Goal: Book appointment/travel/reservation: Book appointment/travel/reservation

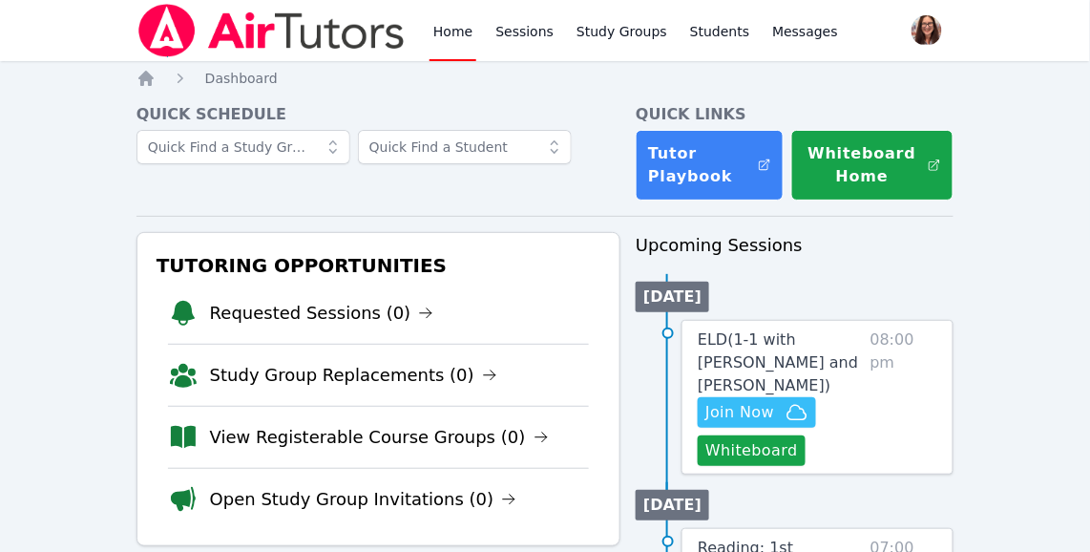
click at [446, 28] on link "Home" at bounding box center [452, 30] width 47 height 61
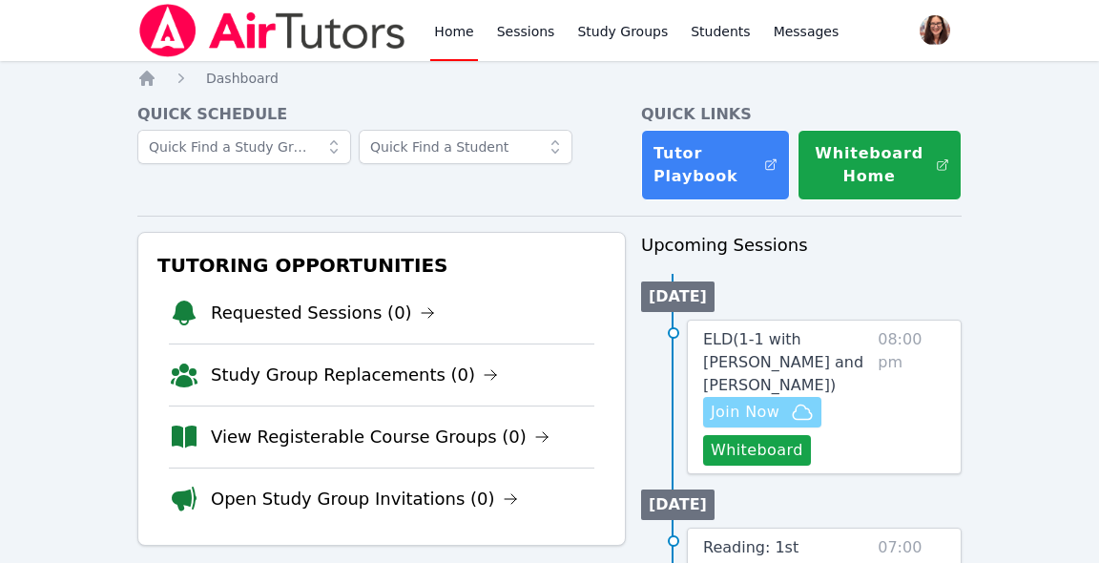
click at [765, 417] on span "Join Now" at bounding box center [745, 412] width 69 height 23
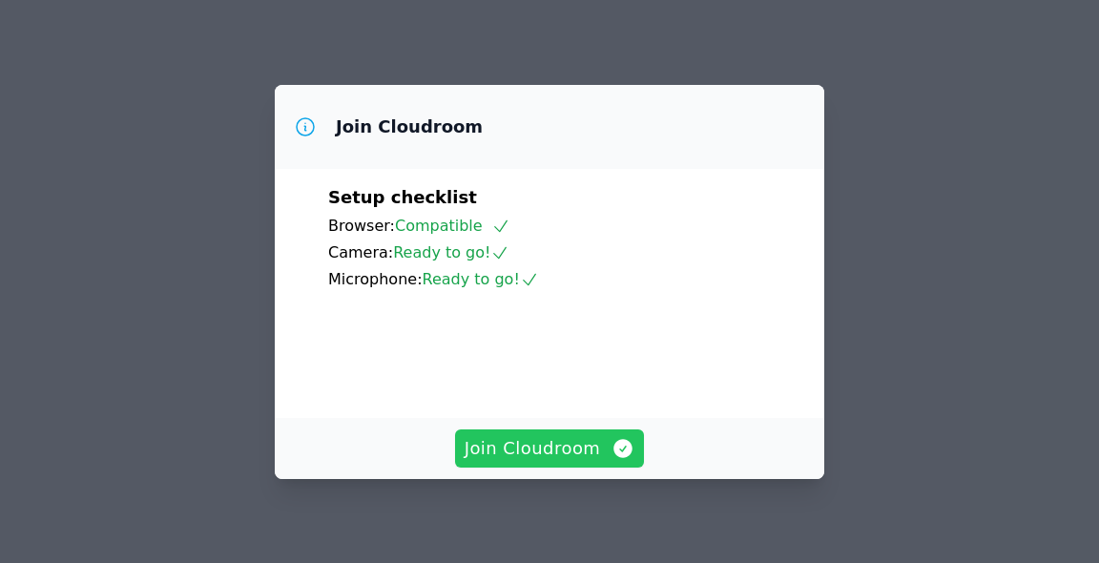
click at [595, 452] on span "Join Cloudroom" at bounding box center [550, 448] width 171 height 27
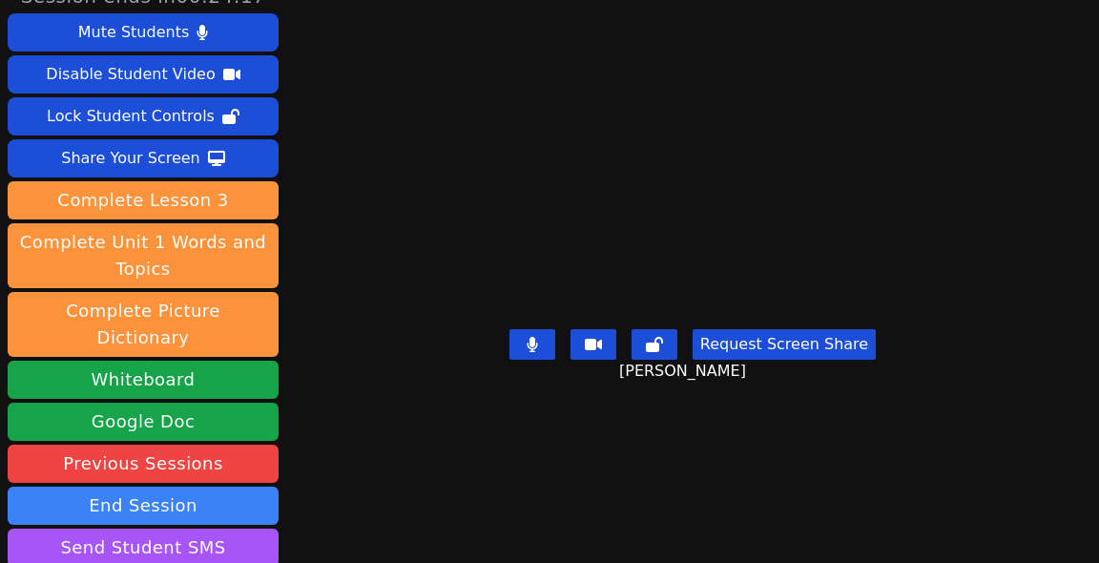
scroll to position [65, 0]
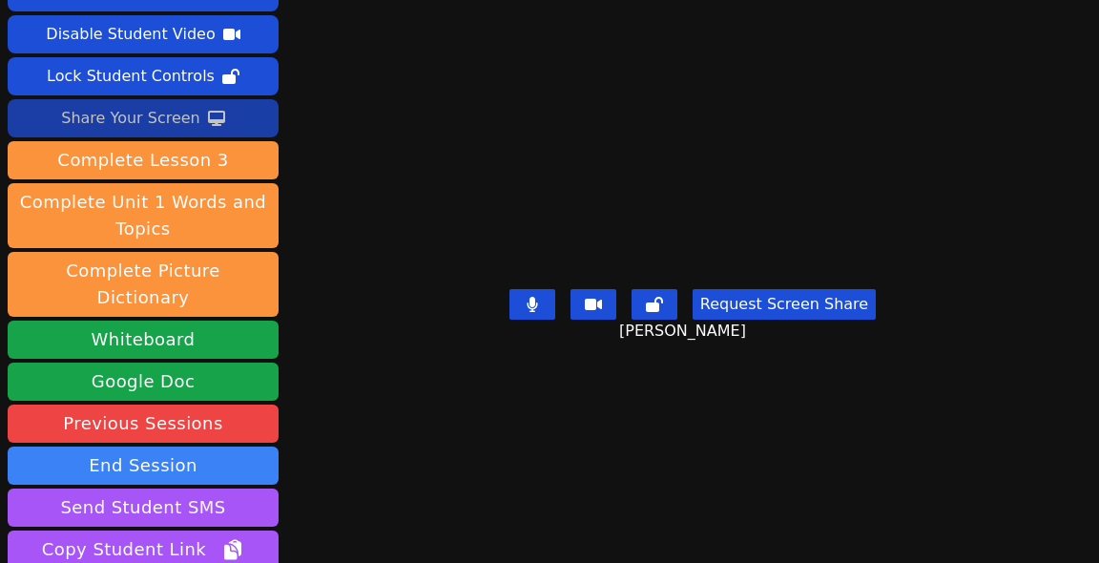
click at [140, 119] on div "Share Your Screen" at bounding box center [130, 118] width 139 height 31
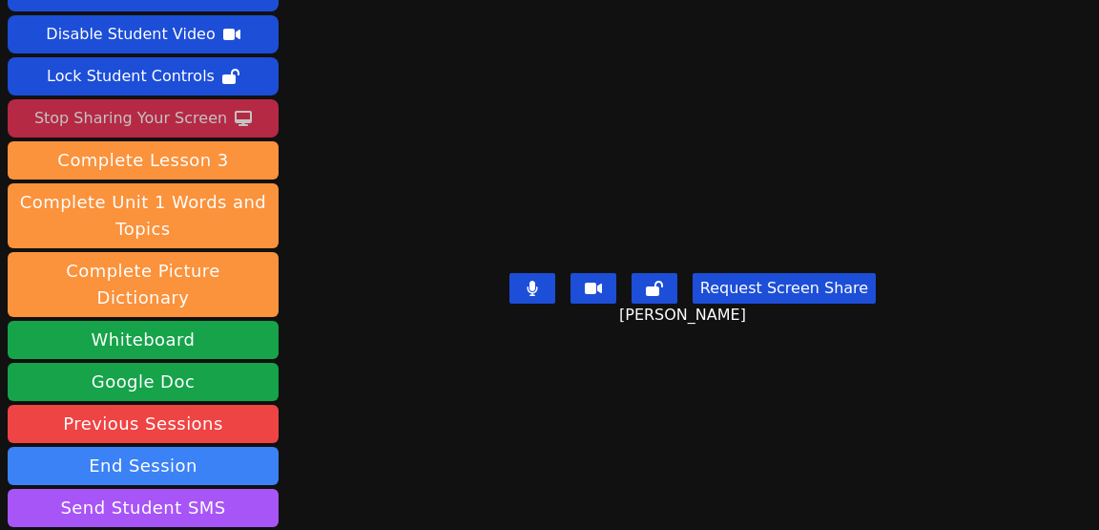
click at [192, 119] on div "Stop Sharing Your Screen" at bounding box center [130, 118] width 193 height 31
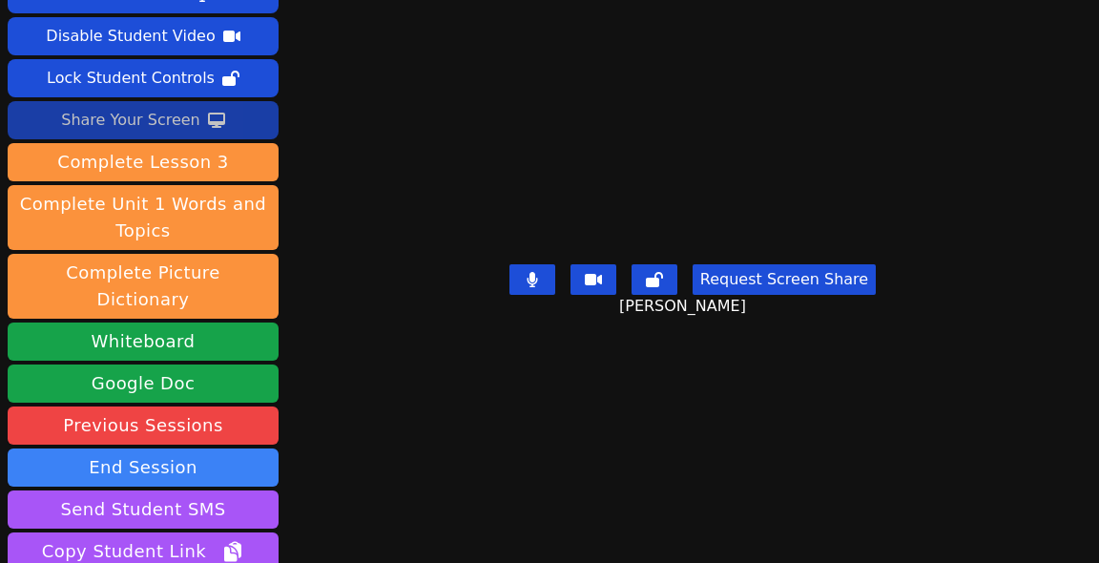
scroll to position [128, 0]
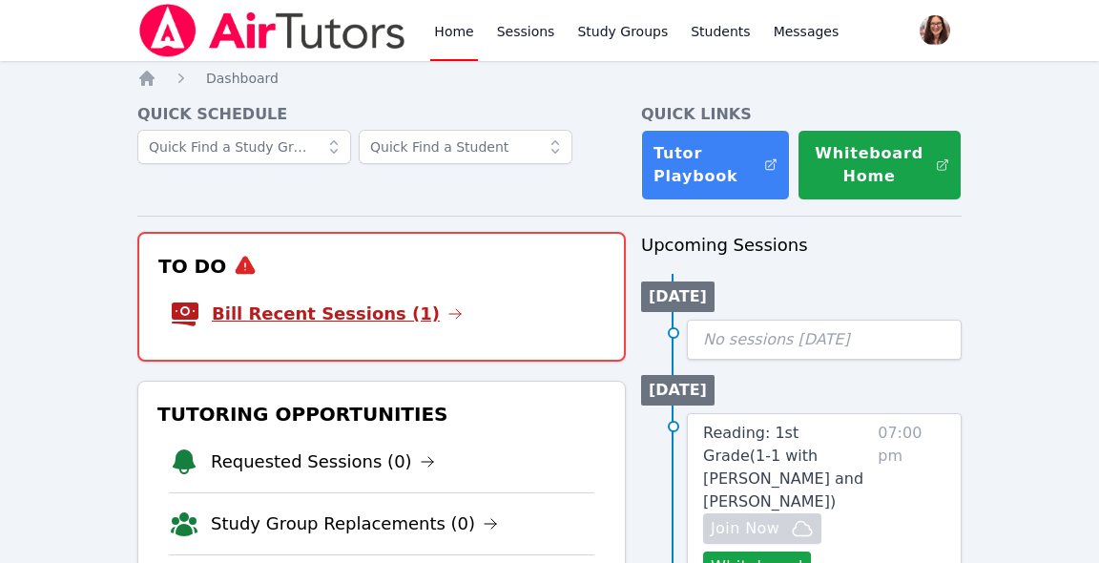
click at [343, 318] on link "Bill Recent Sessions (1)" at bounding box center [337, 314] width 251 height 27
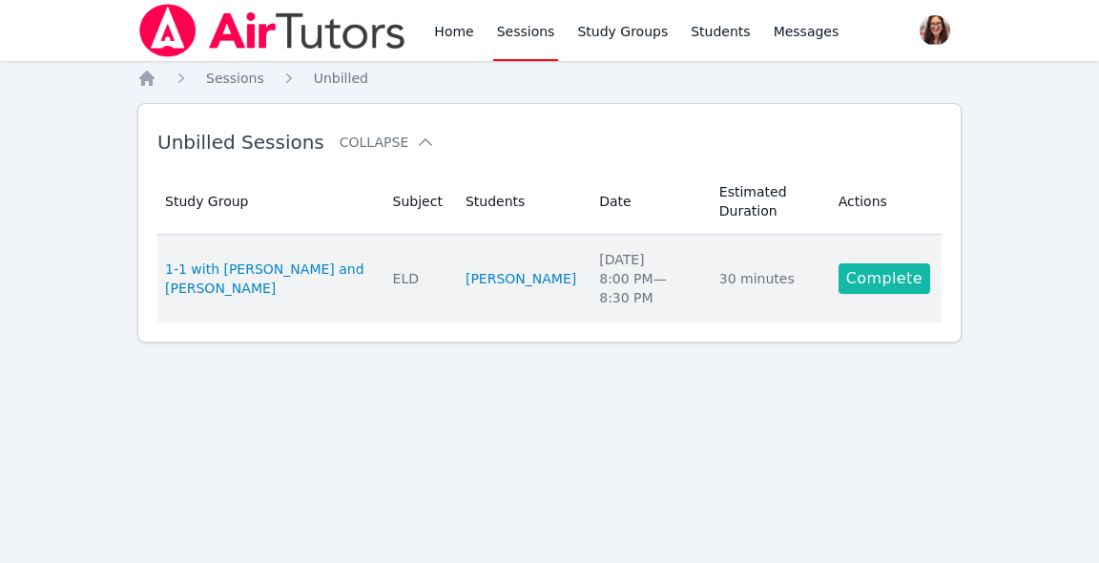
click at [868, 279] on link "Complete" at bounding box center [885, 278] width 92 height 31
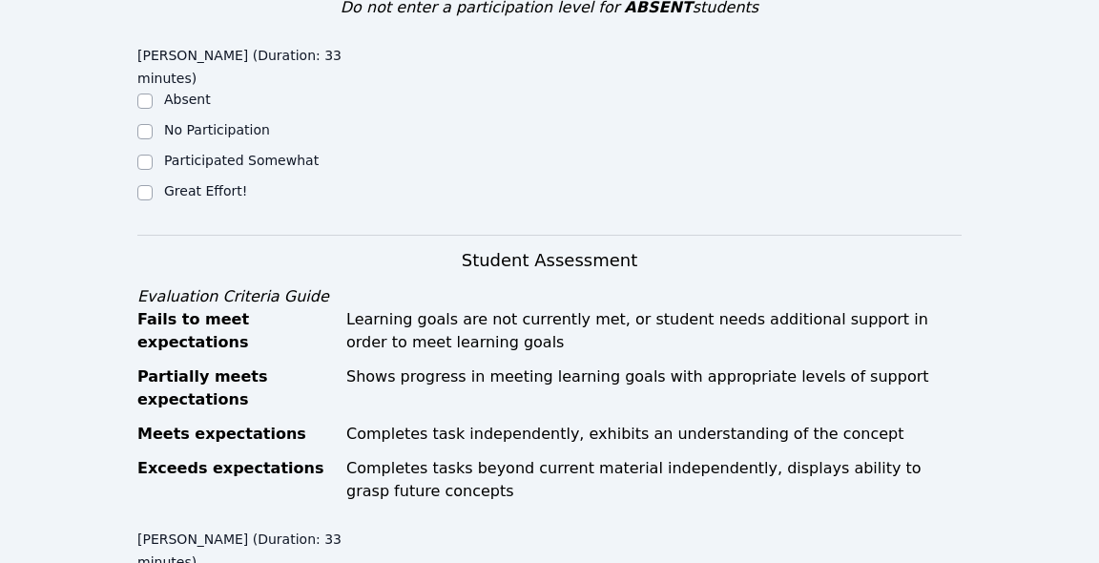
scroll to position [682, 0]
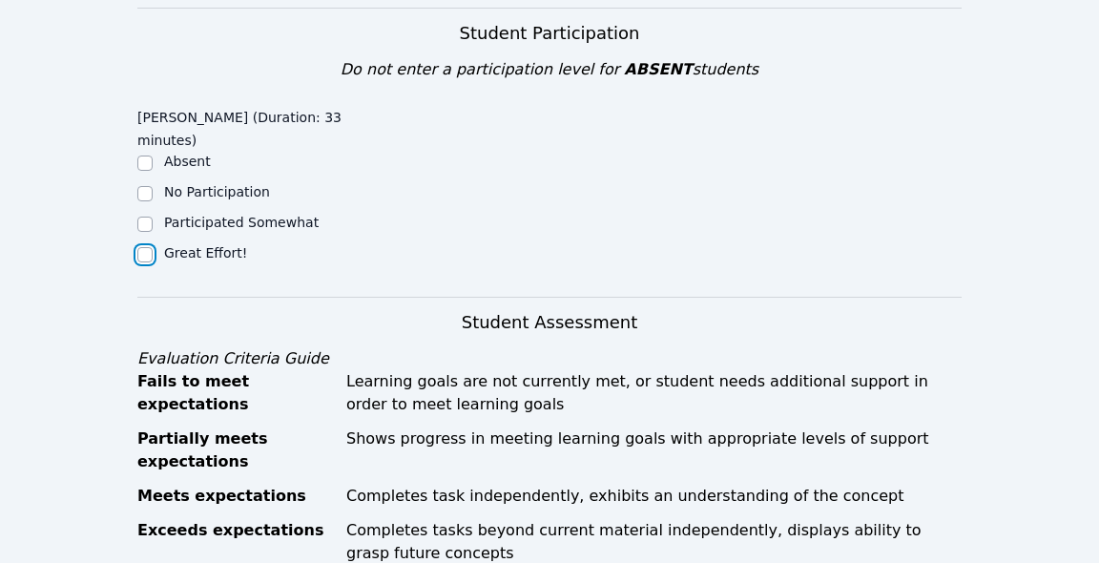
click at [146, 247] on input "Great Effort!" at bounding box center [144, 254] width 15 height 15
checkbox input "true"
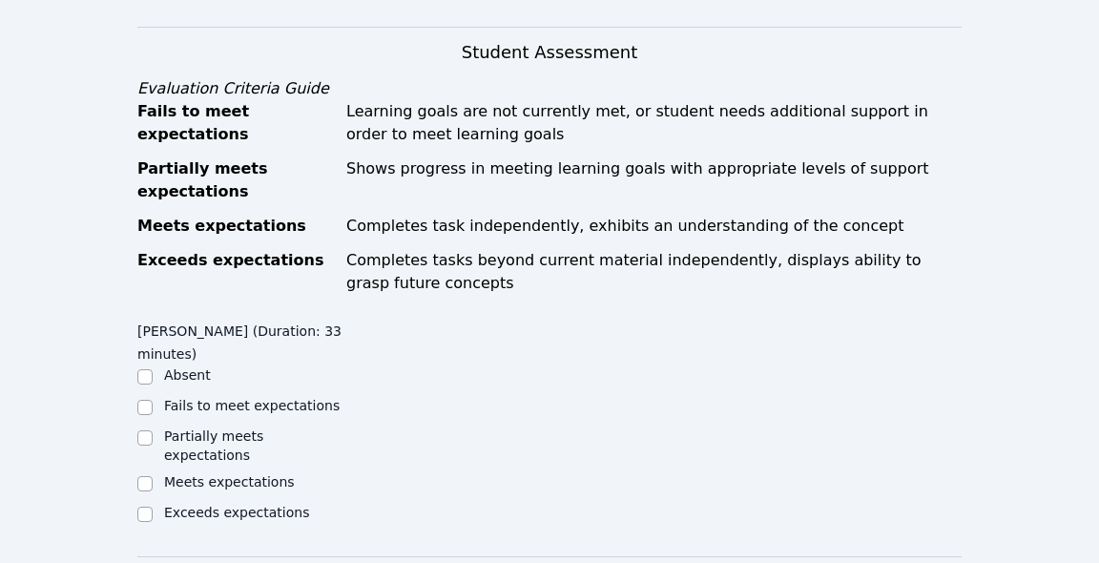
scroll to position [1212, 0]
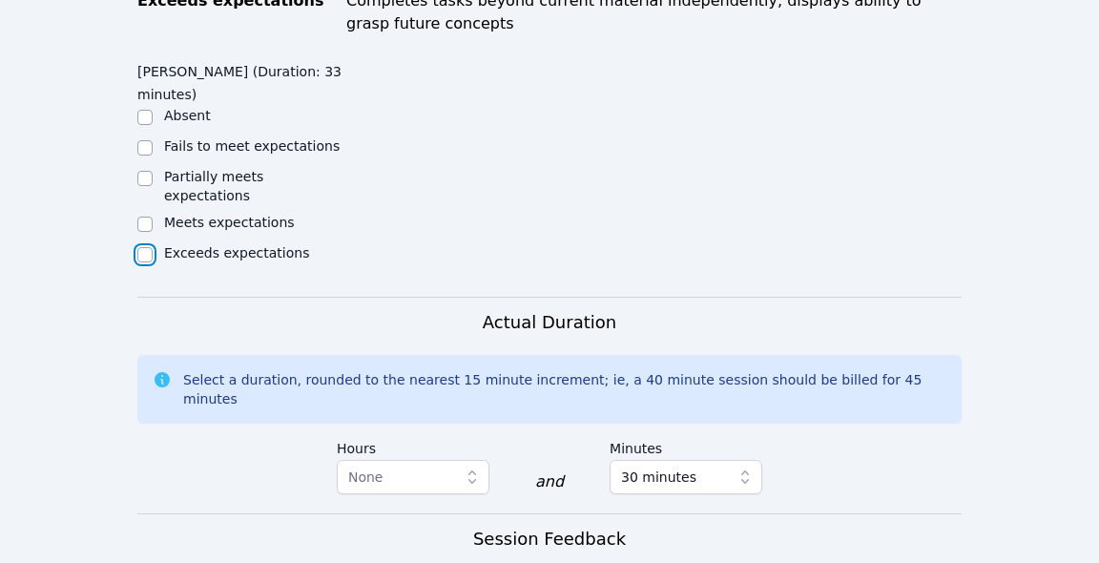
click at [141, 247] on input "Exceeds expectations" at bounding box center [144, 254] width 15 height 15
checkbox input "true"
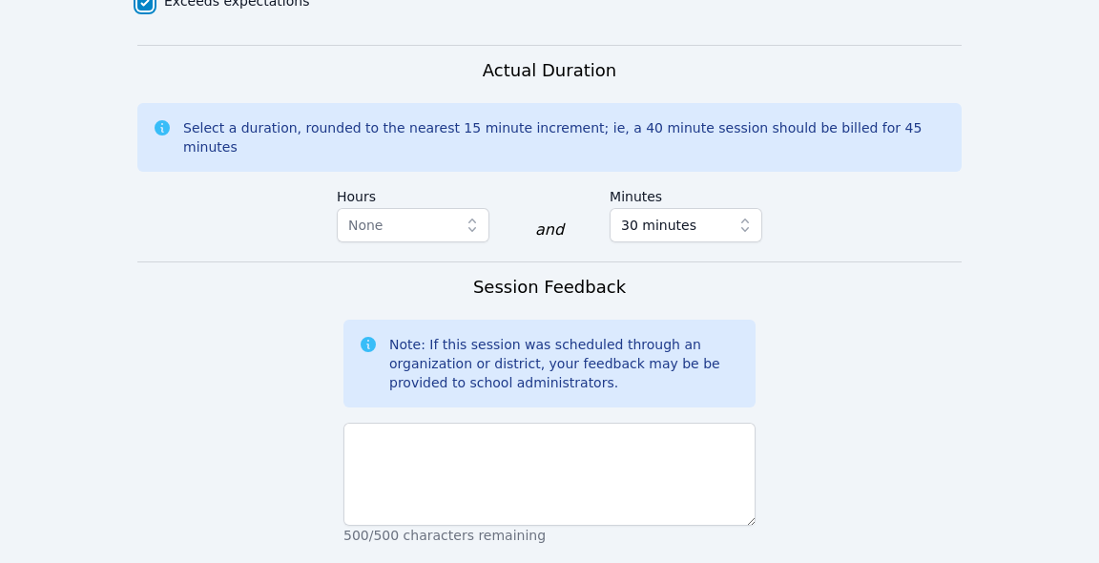
scroll to position [1466, 0]
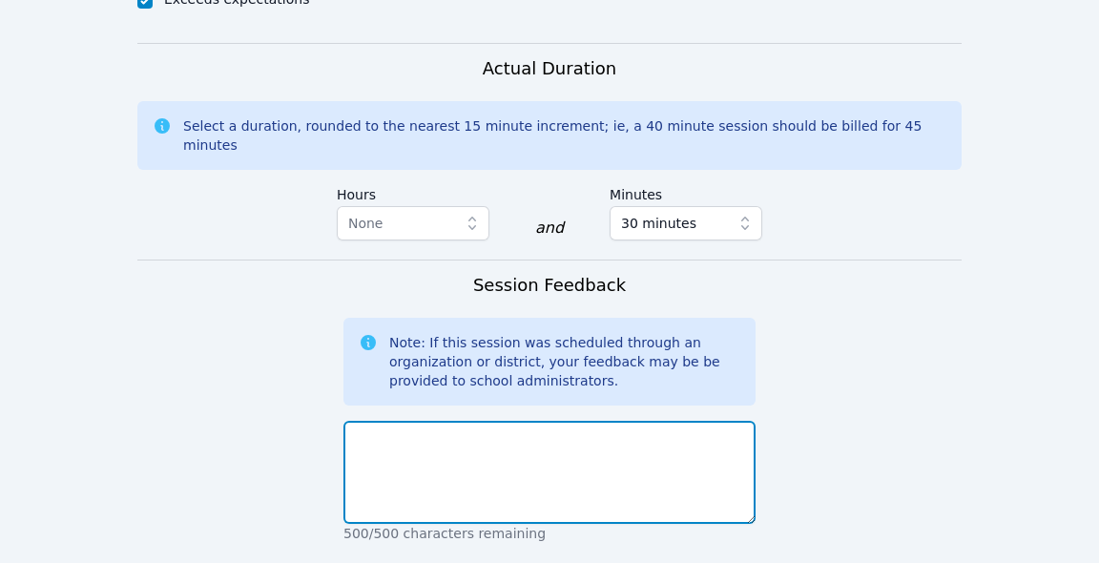
click at [507, 421] on textarea at bounding box center [550, 472] width 412 height 103
type textarea "l"
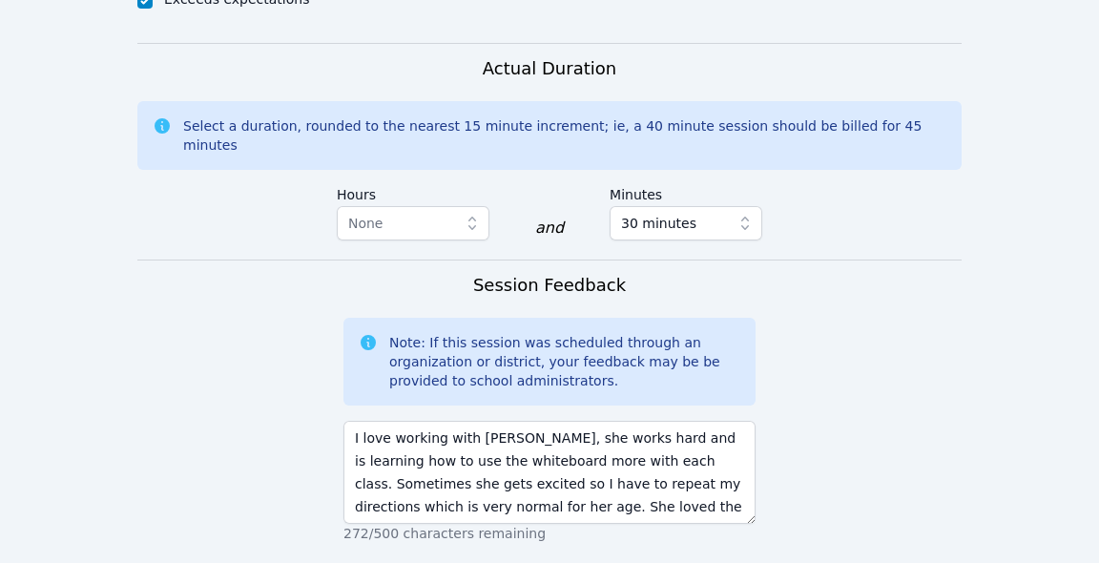
click at [856, 367] on form "Student Participation Do not enter a participation level for ABSENT students [P…" at bounding box center [549, 46] width 825 height 1644
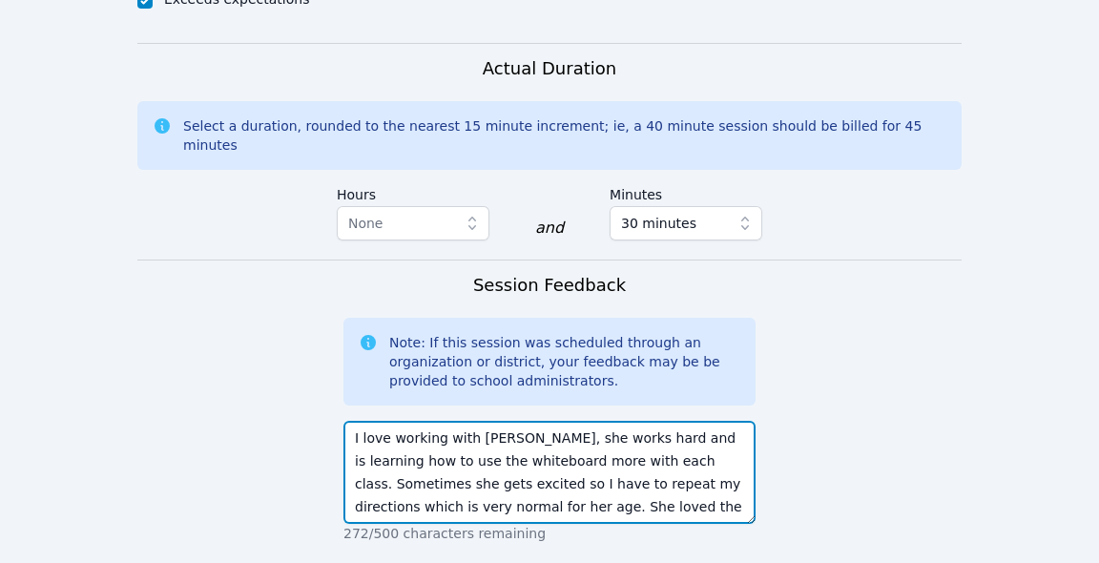
click at [674, 442] on textarea "I love working with [PERSON_NAME], she works hard and is learning how to use th…" at bounding box center [550, 472] width 412 height 103
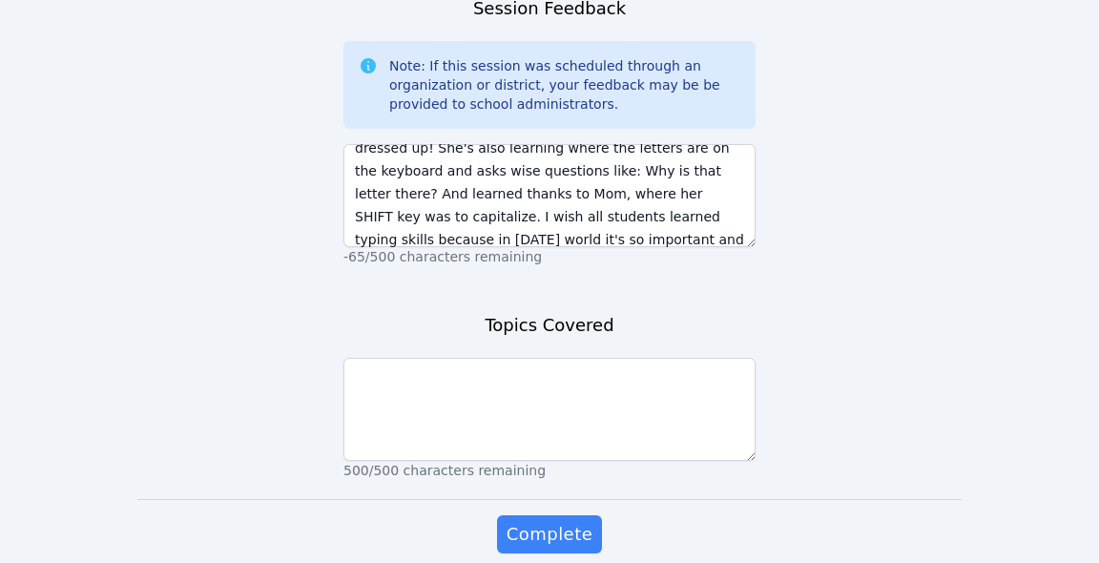
scroll to position [1745, 0]
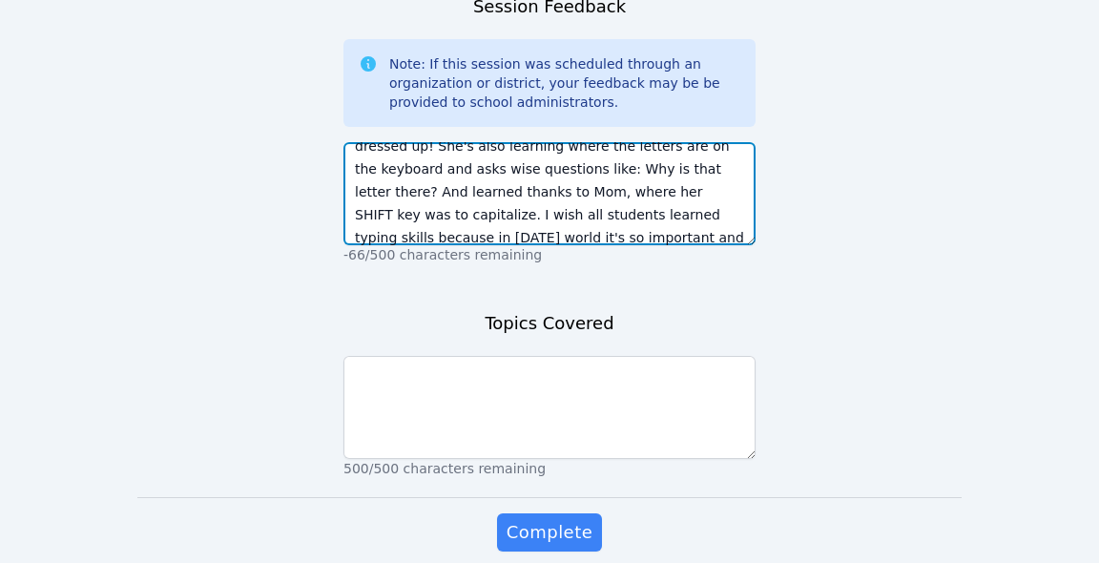
type textarea "I love working with [PERSON_NAME], she works hard and is learning how to use th…"
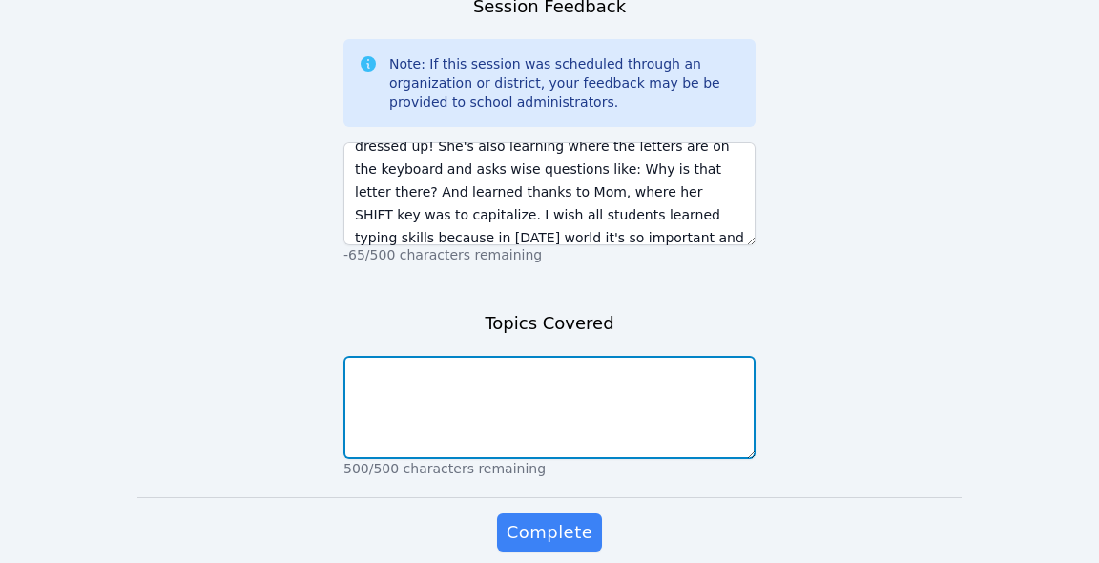
click at [547, 356] on textarea at bounding box center [550, 407] width 412 height 103
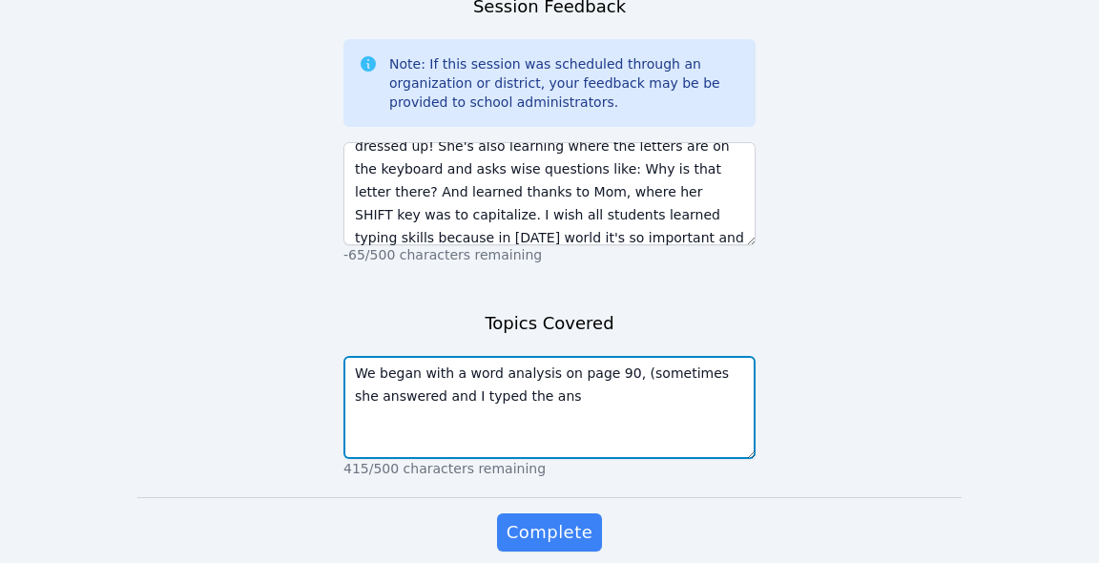
click at [547, 356] on textarea "We began with a word analysis on page 90, (sometimes she answered and I typed t…" at bounding box center [550, 407] width 412 height 103
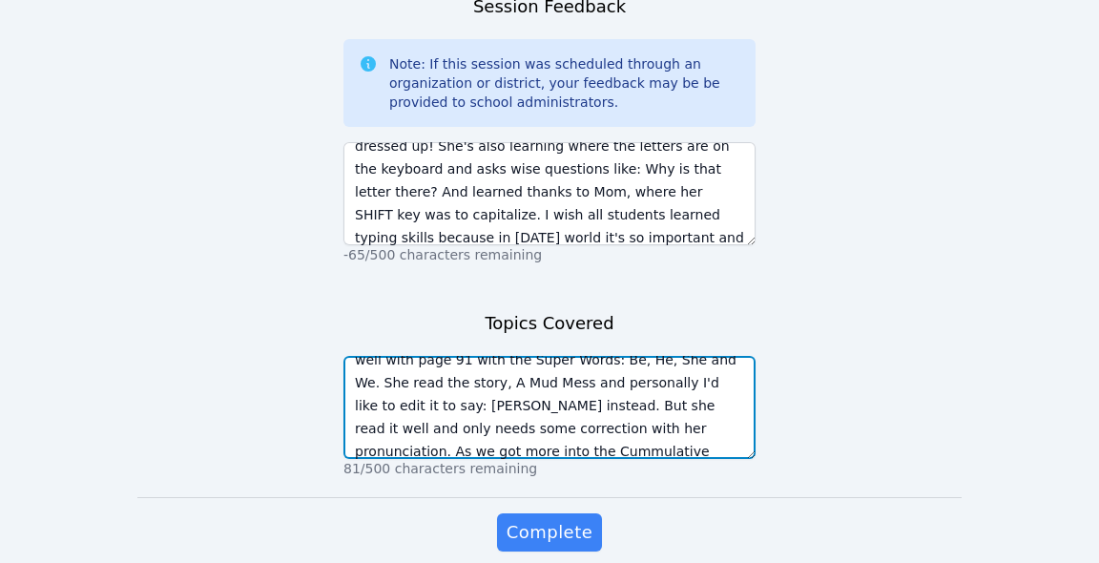
scroll to position [82, 0]
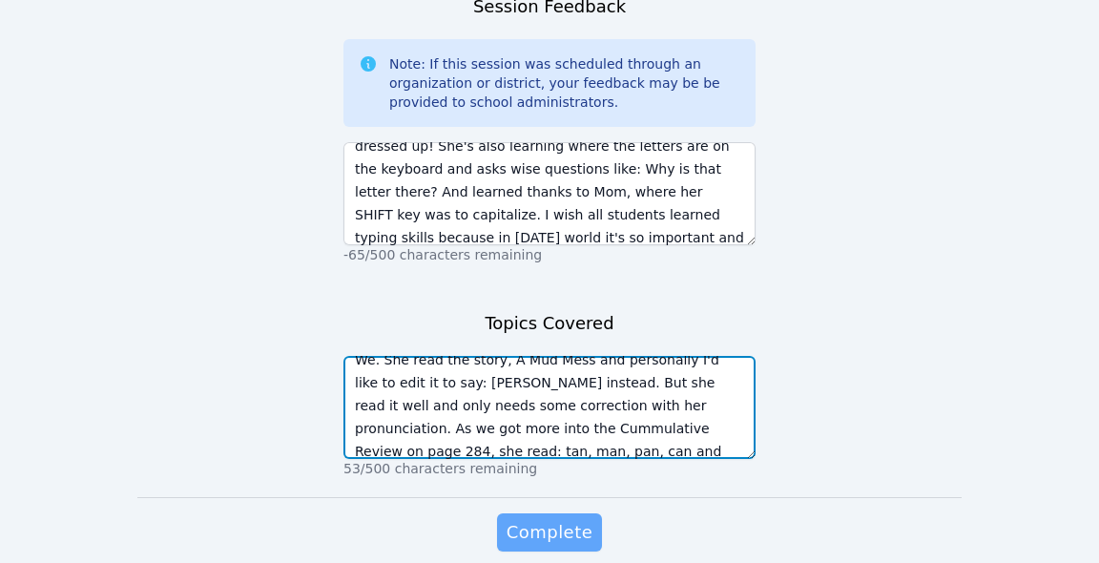
type textarea "We began with a word analysis on page 90, (sometimes she answered and I typed t…"
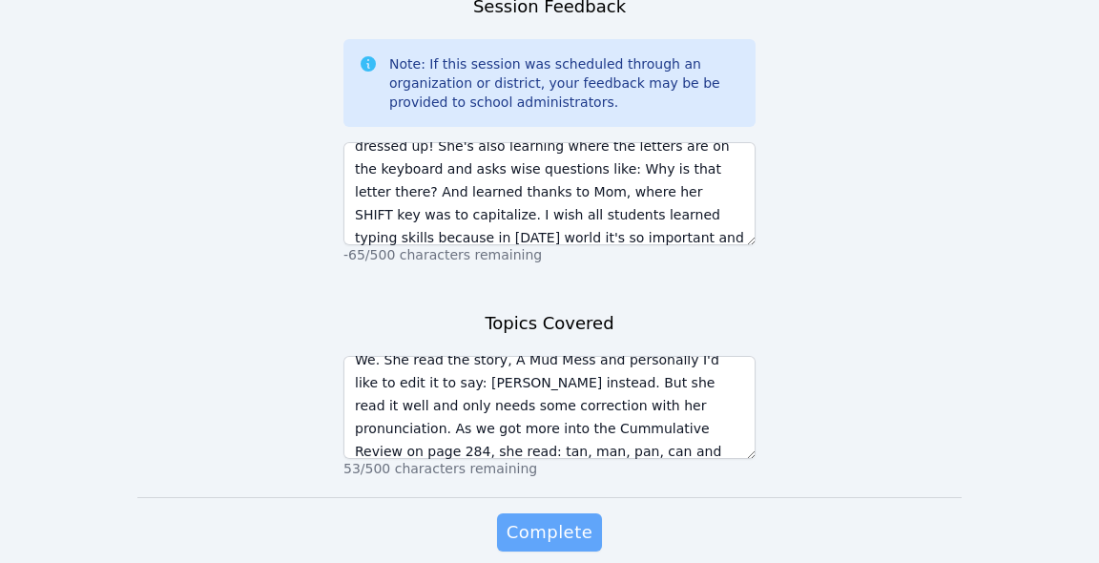
click at [584, 519] on span "Complete" at bounding box center [550, 532] width 86 height 27
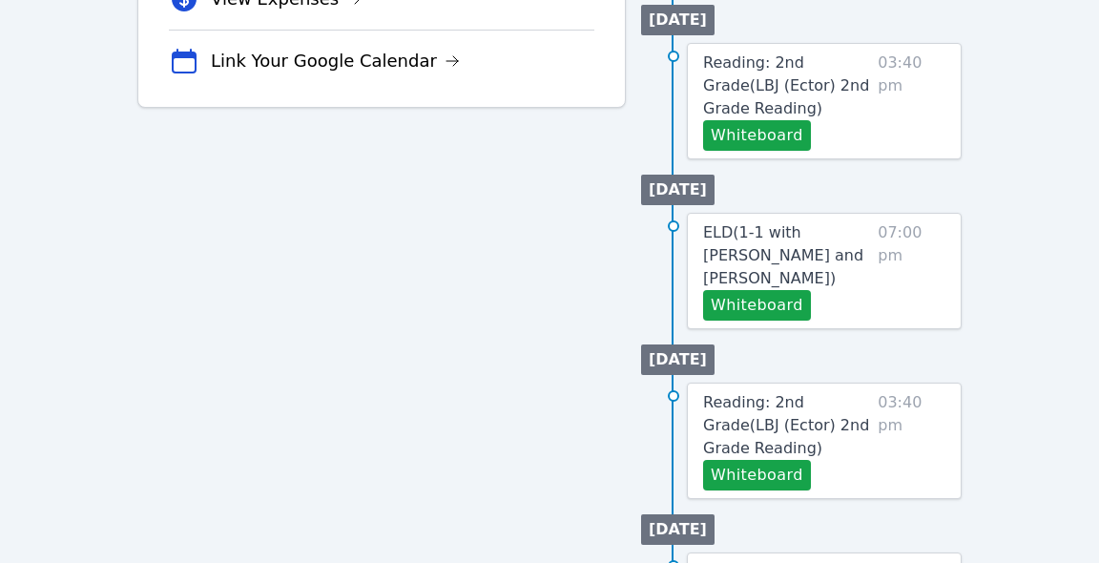
scroll to position [773, 0]
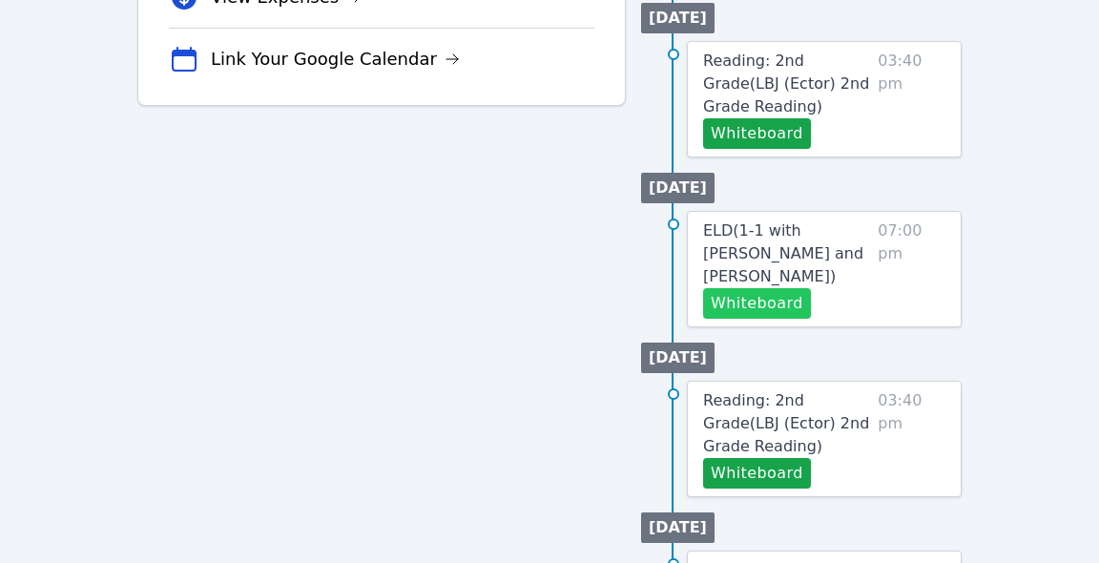
click at [778, 288] on button "Whiteboard" at bounding box center [757, 303] width 108 height 31
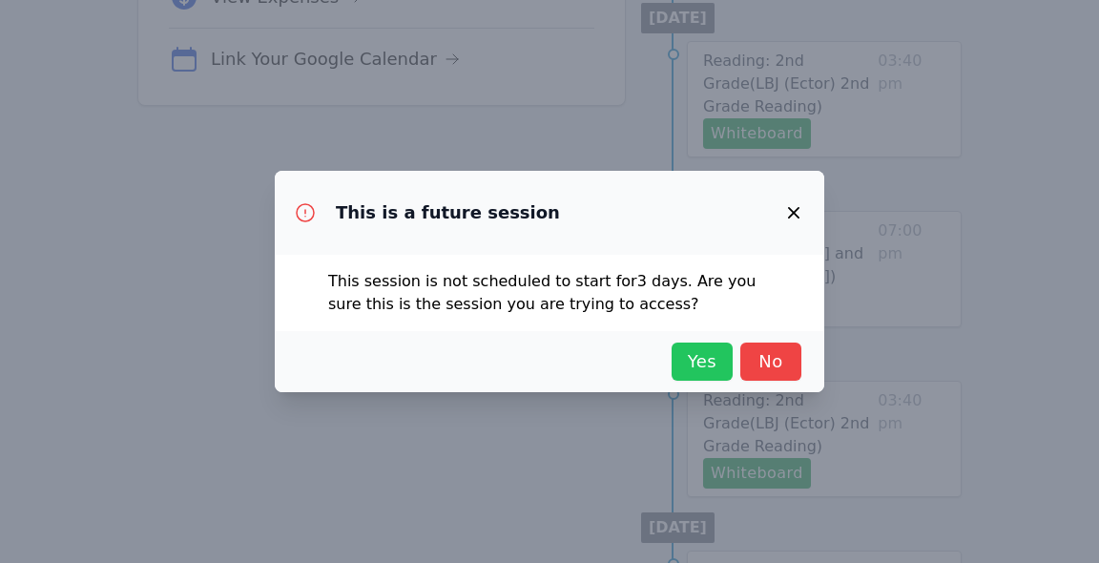
click at [721, 361] on span "Yes" at bounding box center [702, 361] width 42 height 27
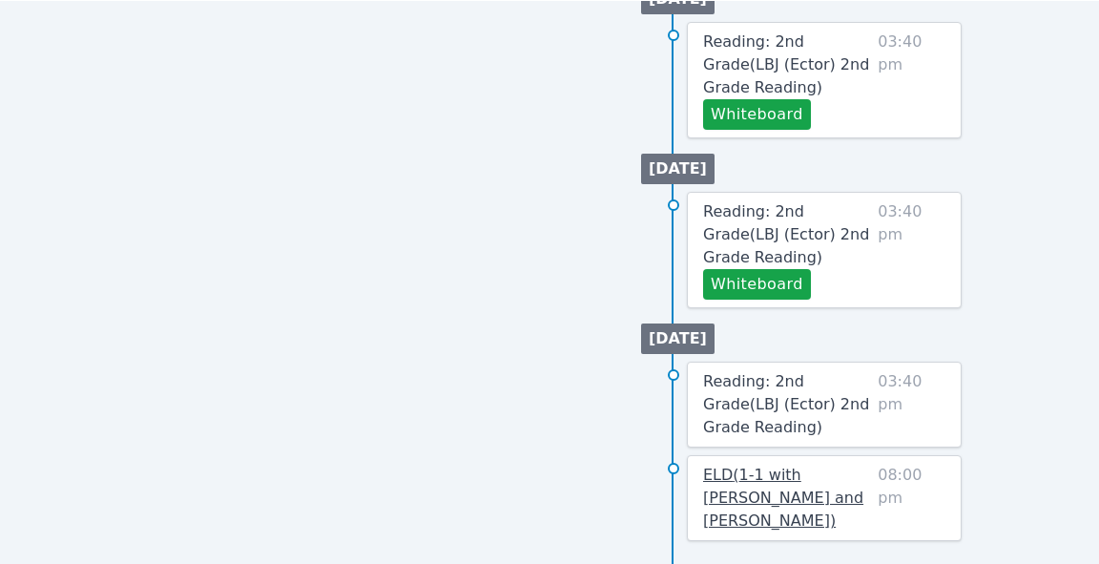
scroll to position [1471, 0]
click at [778, 470] on span "ELD ( 1-1 with Eleanor Hakakian and Michelle Bermas )" at bounding box center [783, 499] width 160 height 64
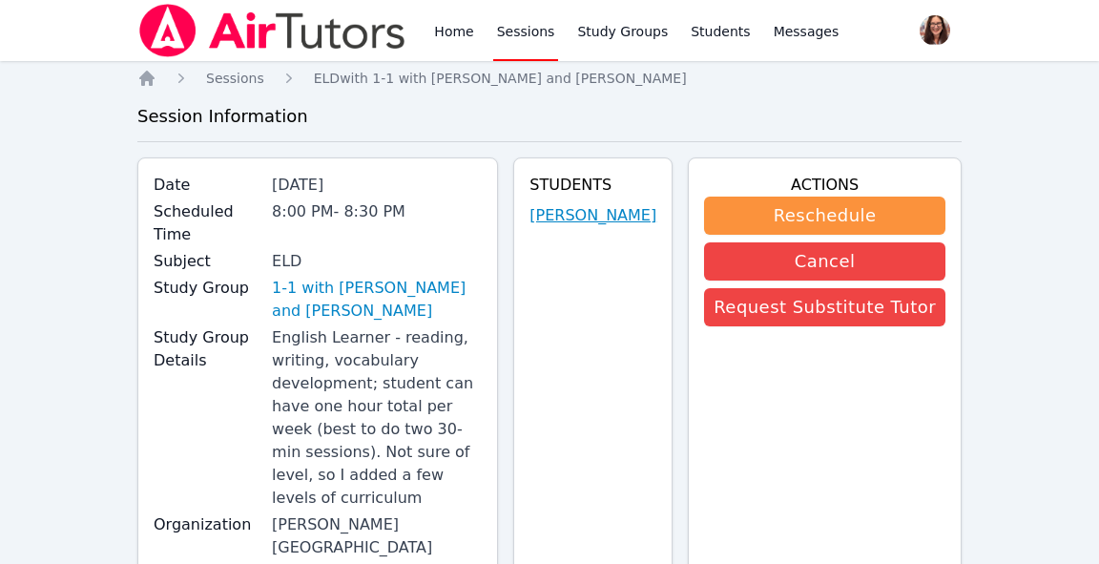
click at [593, 227] on link "[PERSON_NAME]" at bounding box center [593, 215] width 127 height 23
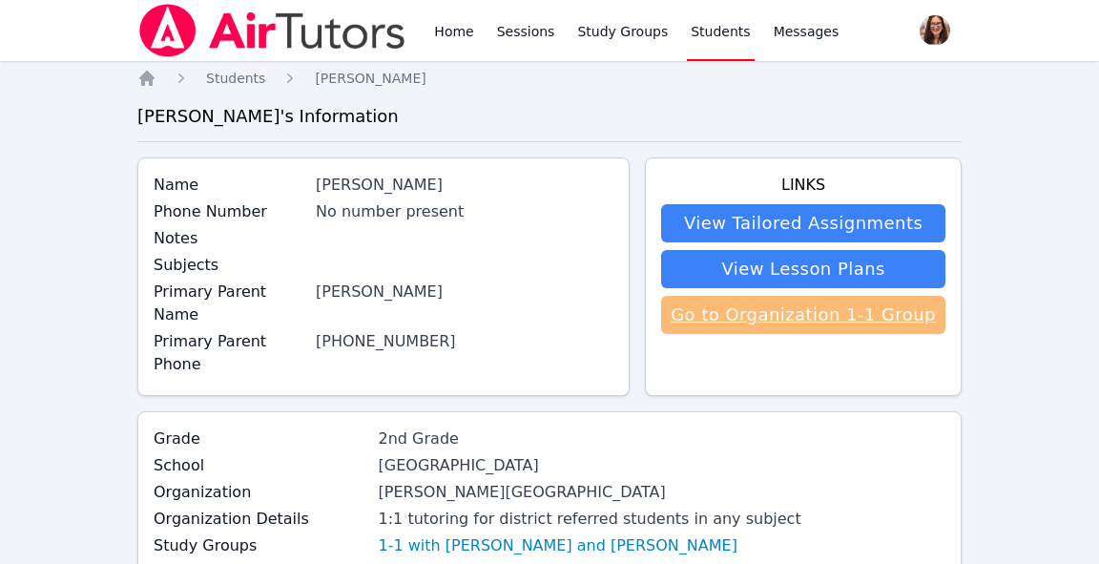
click at [782, 320] on link "Go to Organization 1-1 Group" at bounding box center [803, 315] width 284 height 38
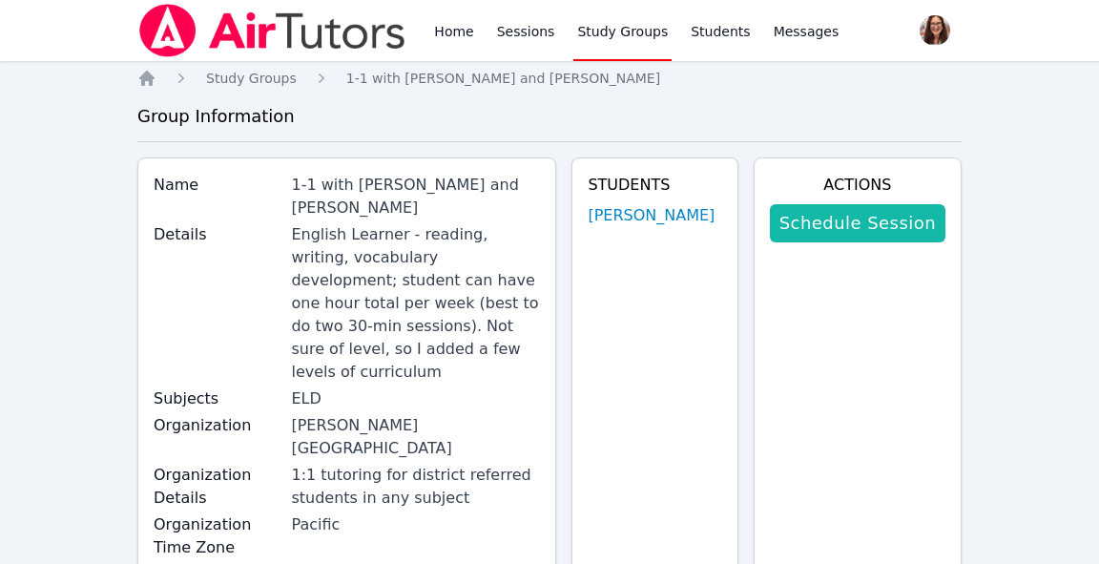
click at [859, 232] on link "Schedule Session" at bounding box center [858, 223] width 176 height 38
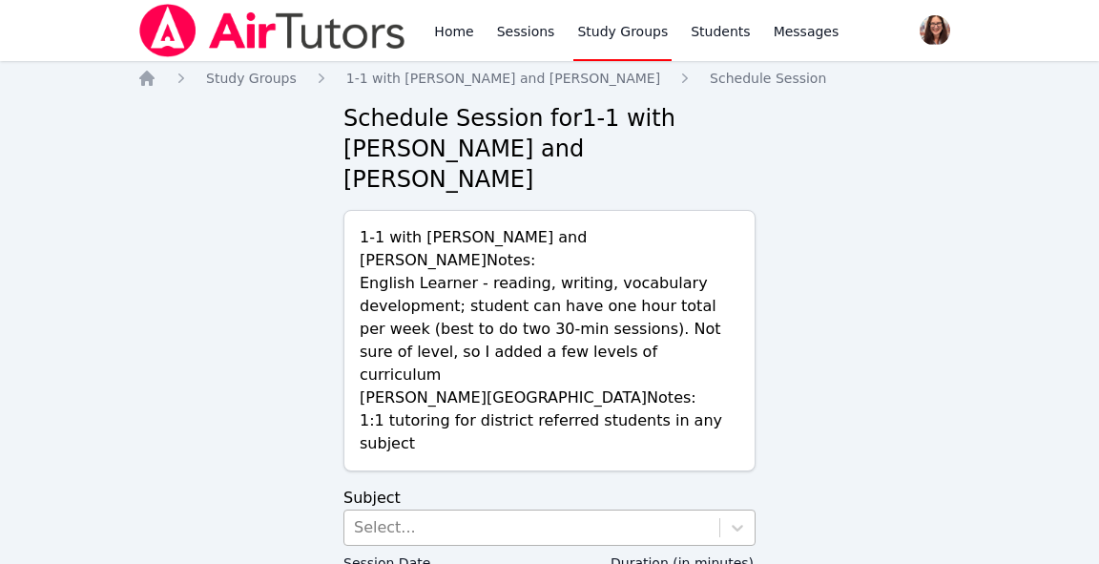
click at [503, 511] on div "Select..." at bounding box center [532, 528] width 375 height 34
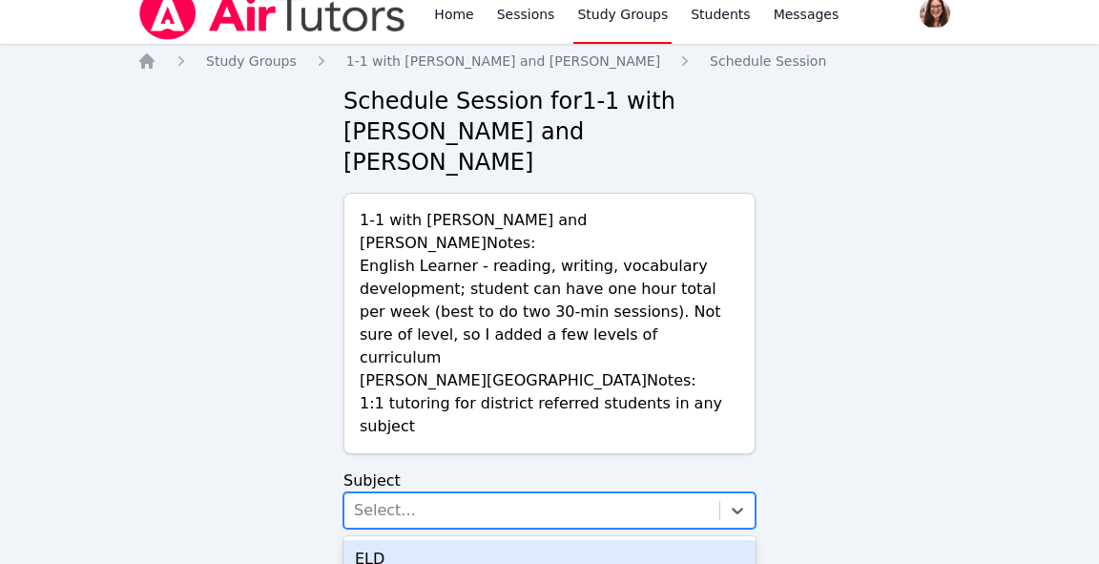
scroll to position [63, 0]
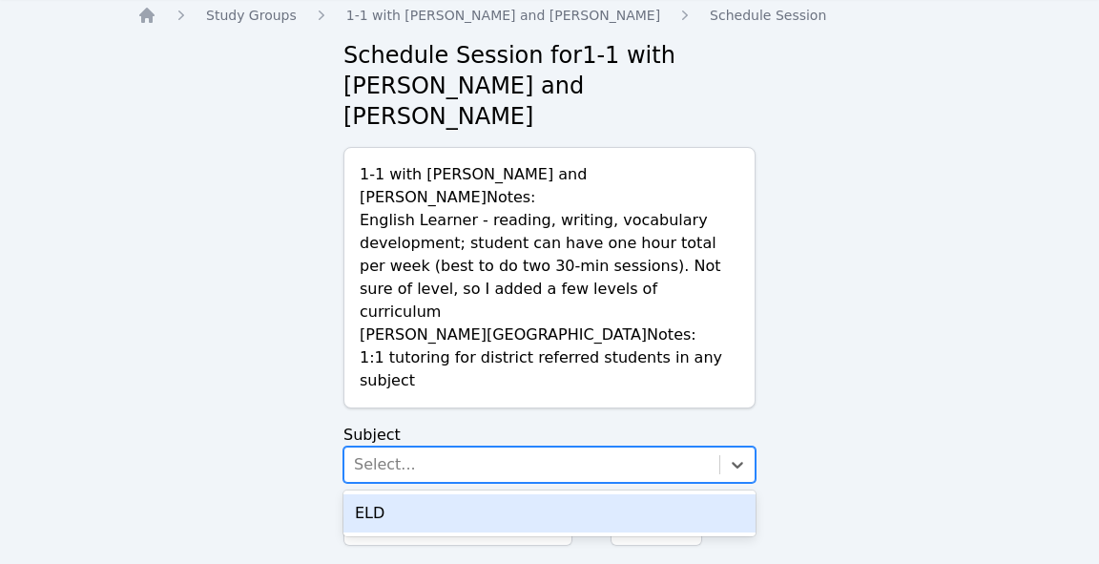
click at [511, 494] on div "ELD" at bounding box center [550, 513] width 412 height 38
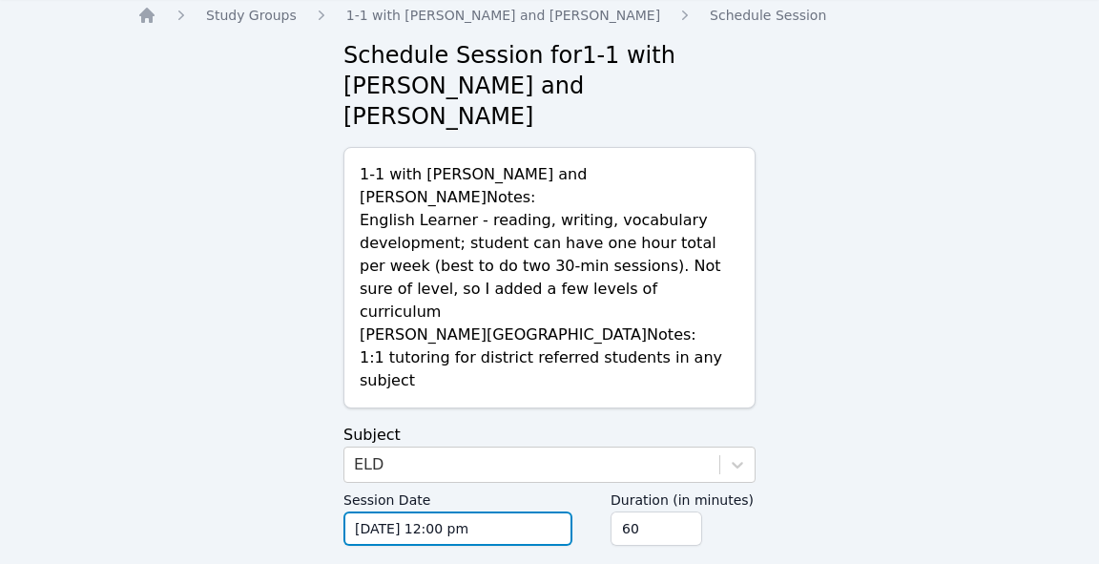
click at [428, 512] on input "10/13/2025 12:00 pm" at bounding box center [458, 529] width 229 height 34
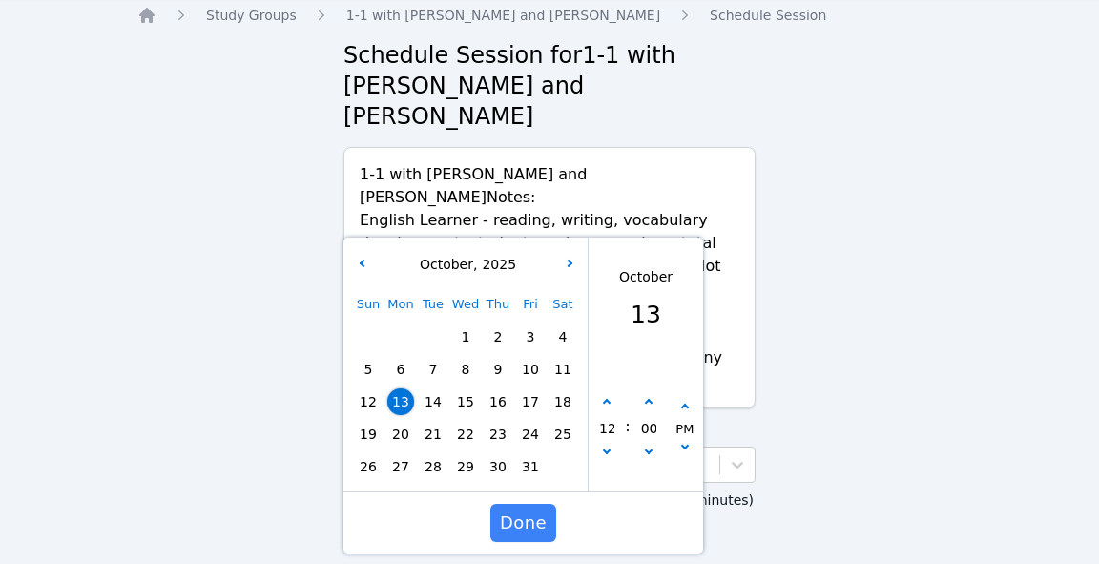
click at [502, 453] on span "30" at bounding box center [498, 466] width 27 height 27
click at [603, 399] on icon "button" at bounding box center [607, 403] width 8 height 8
type input "10/30/2025 01:00 pm"
type input "01"
click at [603, 399] on icon "button" at bounding box center [607, 403] width 8 height 8
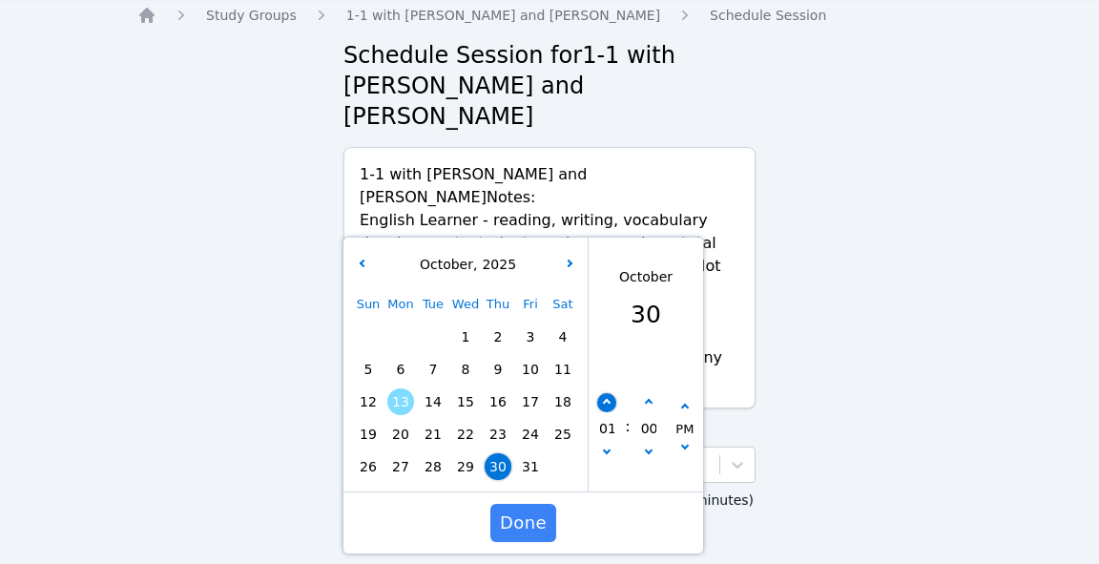
type input "10/30/2025 02:00 pm"
type input "02"
click at [603, 399] on icon "button" at bounding box center [607, 403] width 8 height 8
type input "10/30/2025 03:00 pm"
type input "03"
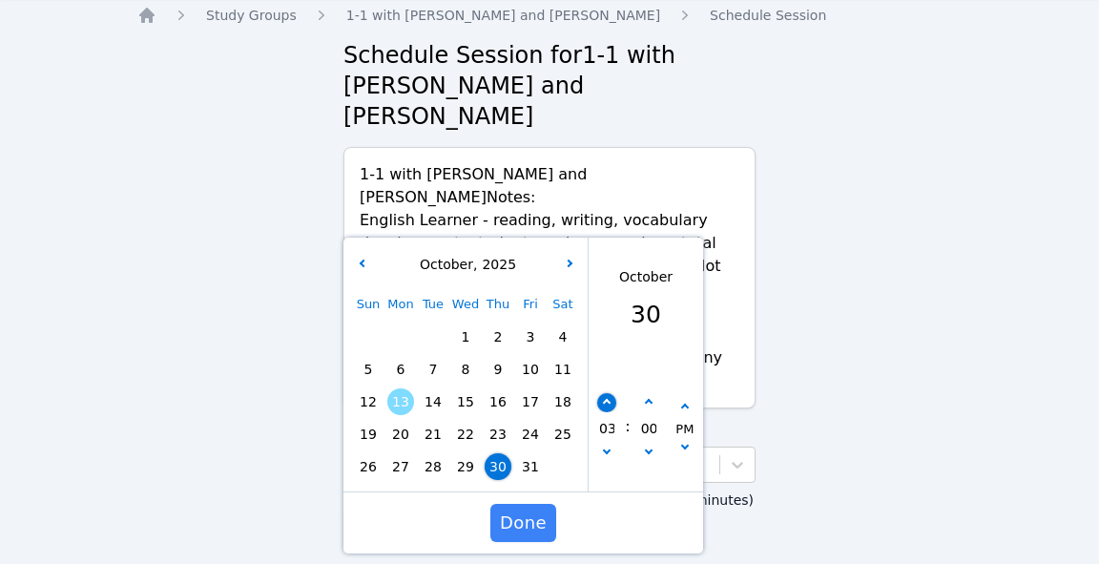
click at [603, 399] on icon "button" at bounding box center [607, 403] width 8 height 8
type input "10/30/2025 04:00 pm"
type input "04"
click at [603, 399] on icon "button" at bounding box center [607, 403] width 8 height 8
type input "10/30/2025 05:00 pm"
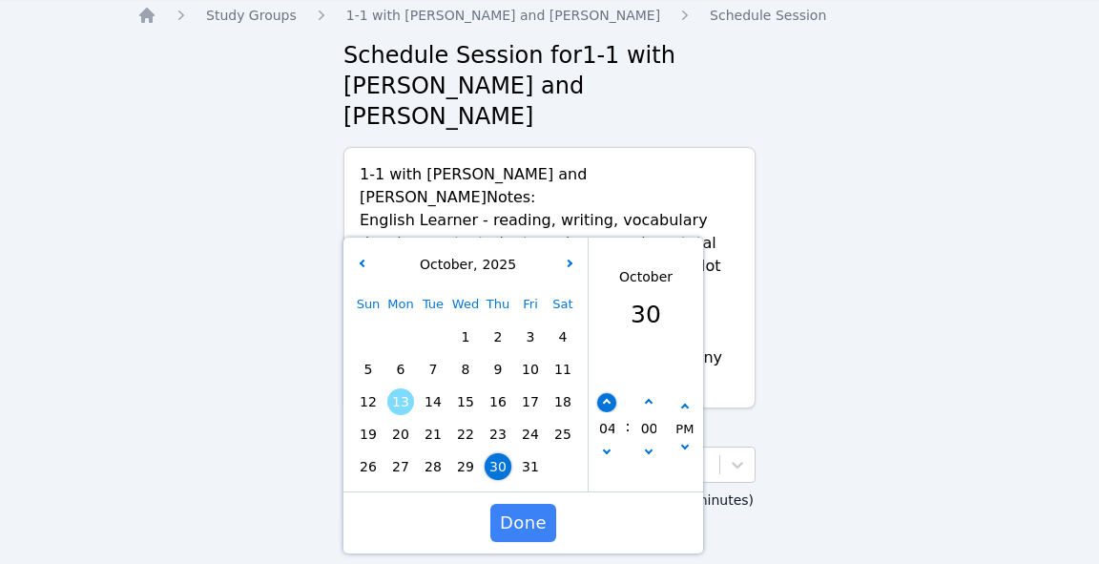
type input "05"
click at [603, 399] on icon "button" at bounding box center [607, 403] width 8 height 8
type input "10/30/2025 06:00 pm"
type input "06"
click at [603, 399] on icon "button" at bounding box center [607, 403] width 8 height 8
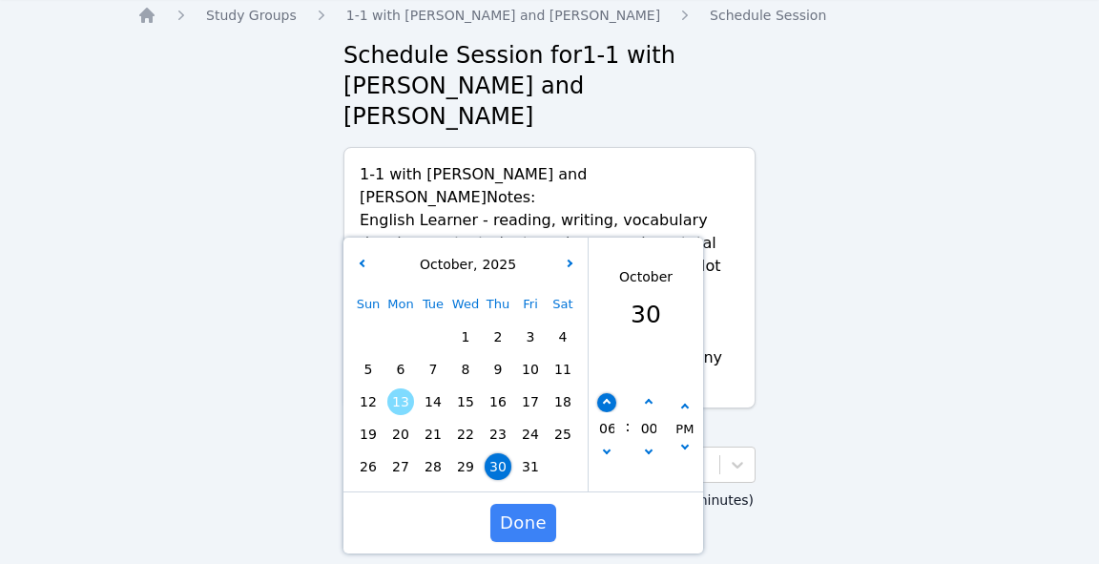
type input "10/30/2025 07:00 pm"
type input "07"
click at [603, 399] on icon "button" at bounding box center [607, 403] width 8 height 8
type input "10/30/2025 08:00 pm"
type input "08"
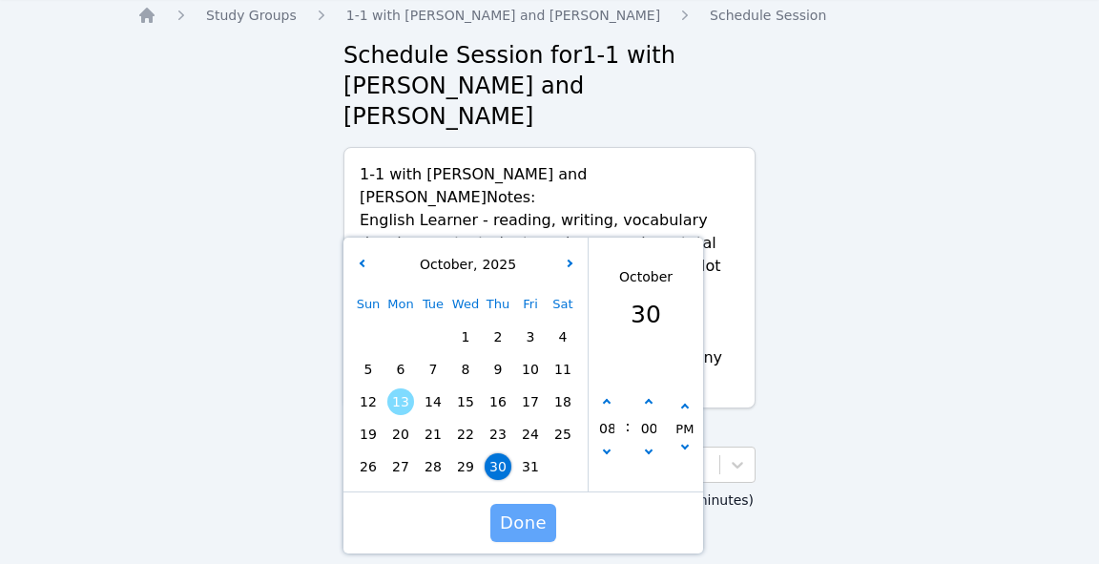
click at [514, 510] on span "Done" at bounding box center [523, 523] width 47 height 27
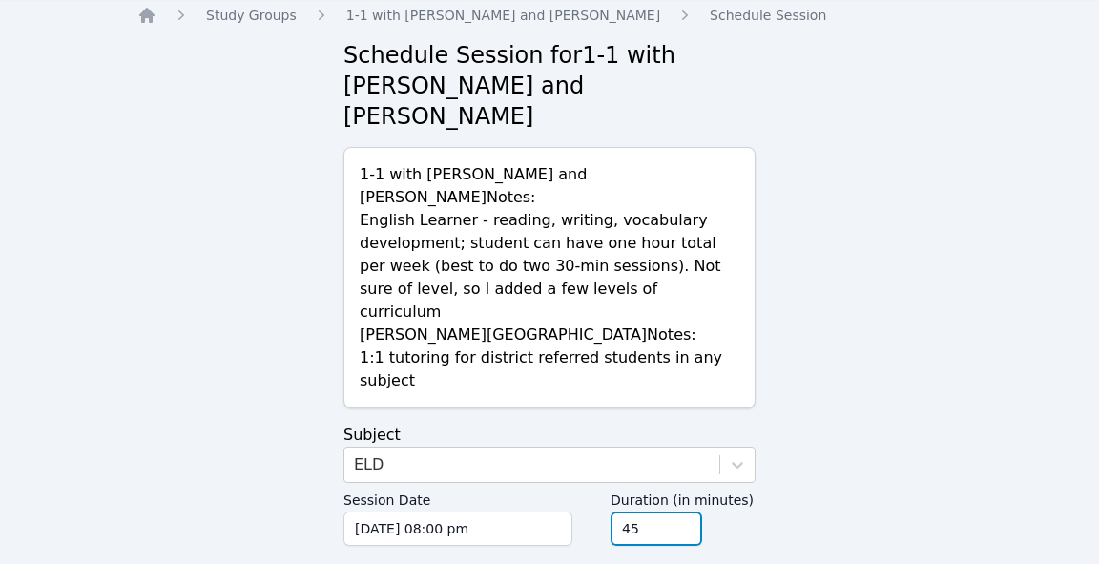
click at [683, 512] on input "45" at bounding box center [657, 529] width 92 height 34
type input "30"
click at [683, 512] on input "30" at bounding box center [657, 529] width 92 height 34
